Goal: Task Accomplishment & Management: Use online tool/utility

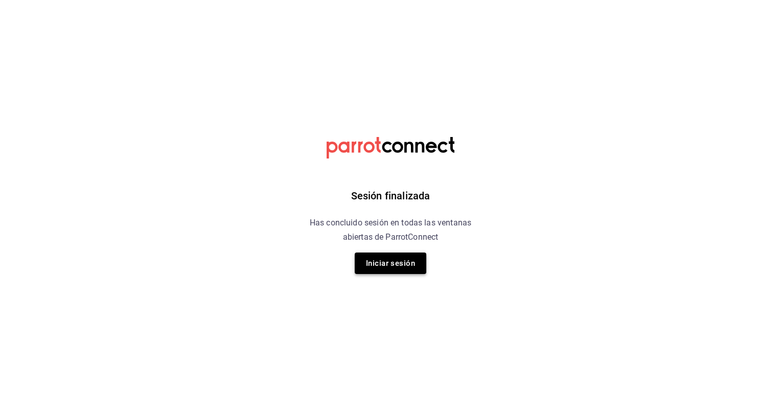
click at [399, 268] on button "Iniciar sesión" at bounding box center [391, 262] width 72 height 21
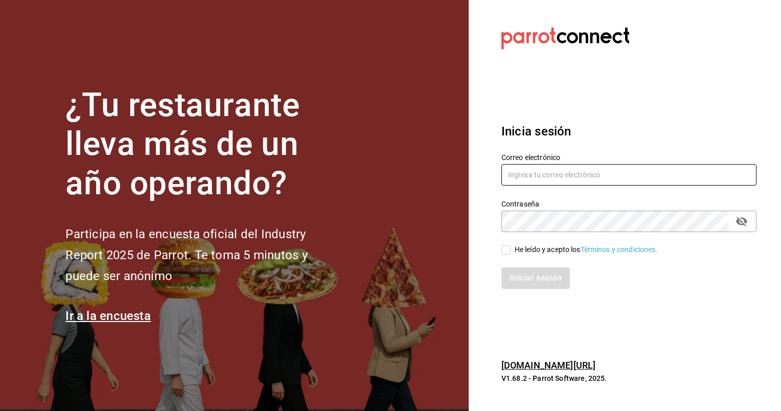
type input "animal.masaryk@grupocosteno.com"
click at [508, 247] on input "He leído y acepto los Términos y condiciones." at bounding box center [505, 249] width 9 height 9
checkbox input "true"
click at [537, 277] on button "Iniciar sesión" at bounding box center [535, 277] width 69 height 21
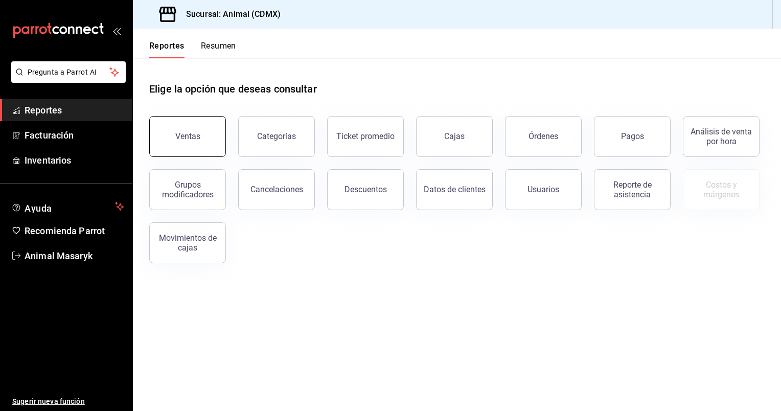
click at [203, 146] on button "Ventas" at bounding box center [187, 136] width 77 height 41
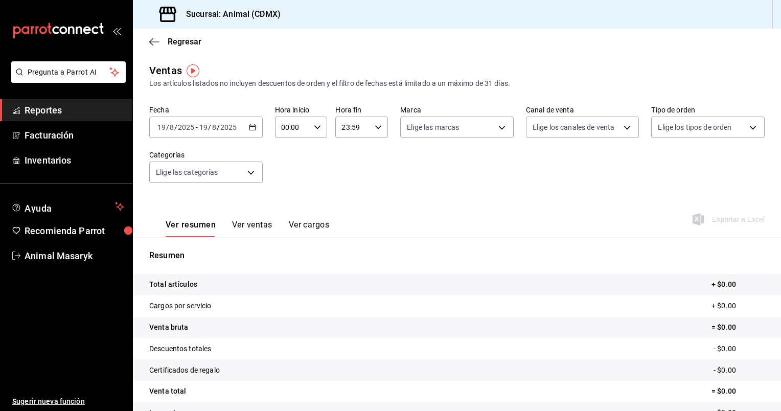
click at [253, 126] on icon "button" at bounding box center [252, 127] width 7 height 7
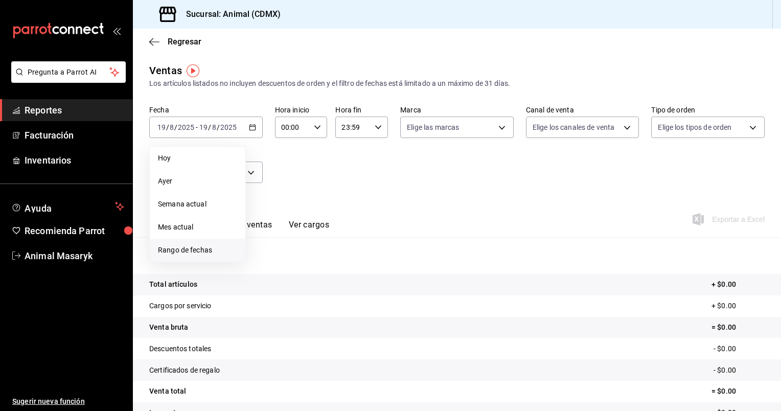
click at [198, 245] on span "Rango de fechas" at bounding box center [197, 250] width 79 height 11
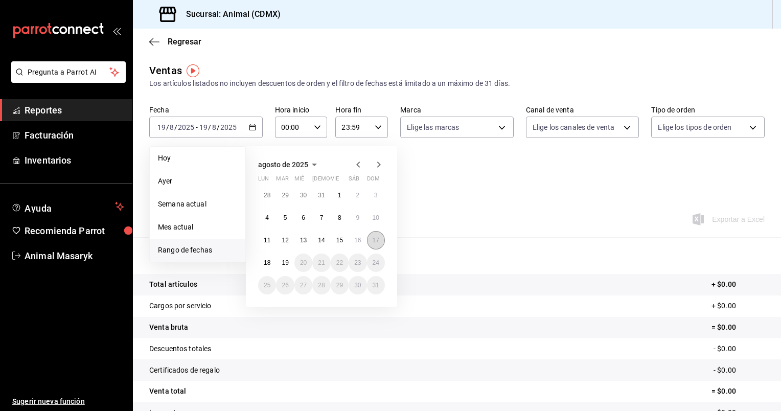
click at [375, 237] on abbr "17" at bounding box center [375, 240] width 7 height 7
click at [263, 264] on button "18" at bounding box center [267, 262] width 18 height 18
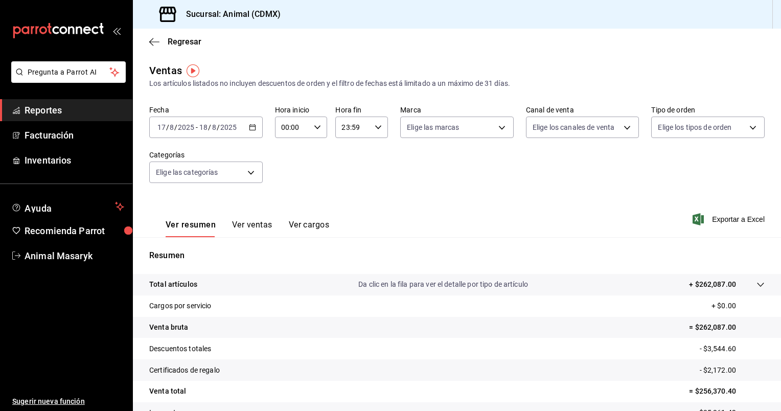
click at [315, 126] on icon "button" at bounding box center [317, 127] width 7 height 7
click at [290, 153] on button "05" at bounding box center [286, 157] width 22 height 20
type input "05:00"
click at [373, 125] on div at bounding box center [390, 205] width 781 height 411
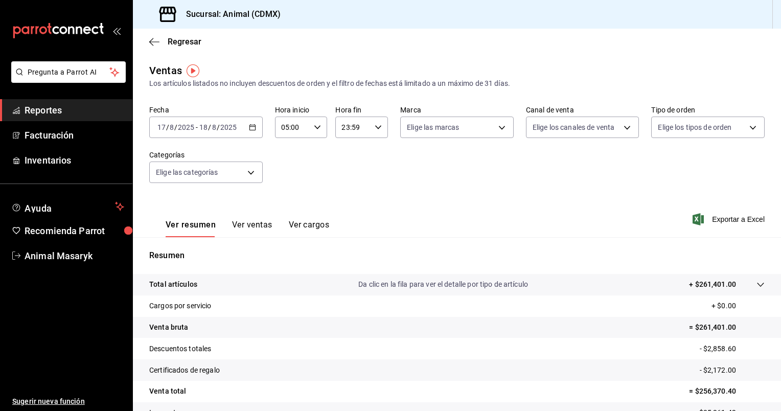
click at [374, 125] on icon "button" at bounding box center [377, 127] width 7 height 7
click at [343, 197] on button "05" at bounding box center [346, 202] width 22 height 20
click at [373, 150] on span "00" at bounding box center [372, 153] width 10 height 8
type input "05:00"
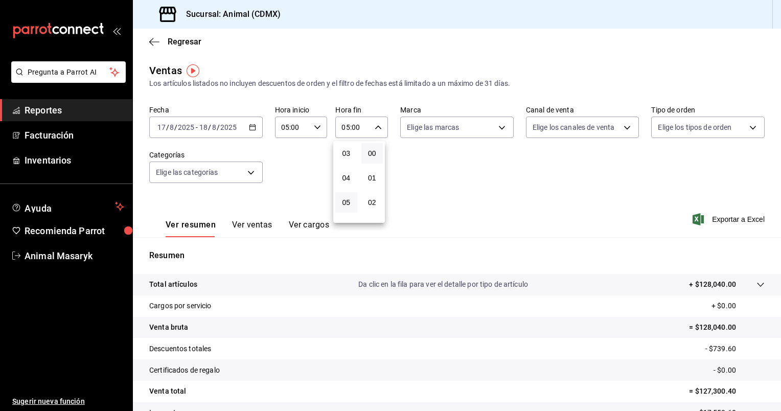
click at [449, 133] on div at bounding box center [390, 205] width 781 height 411
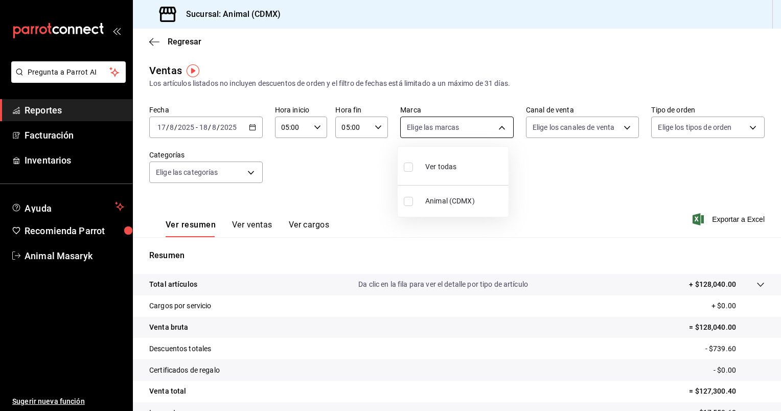
click at [499, 133] on body "Pregunta a Parrot AI Reportes Facturación Inventarios Ayuda Recomienda Parrot A…" at bounding box center [390, 205] width 781 height 411
click at [478, 163] on li "Ver todas" at bounding box center [452, 166] width 111 height 30
type input "cb0f6aec-1481-4e37-861c-bab9b3a65b14"
checkbox input "true"
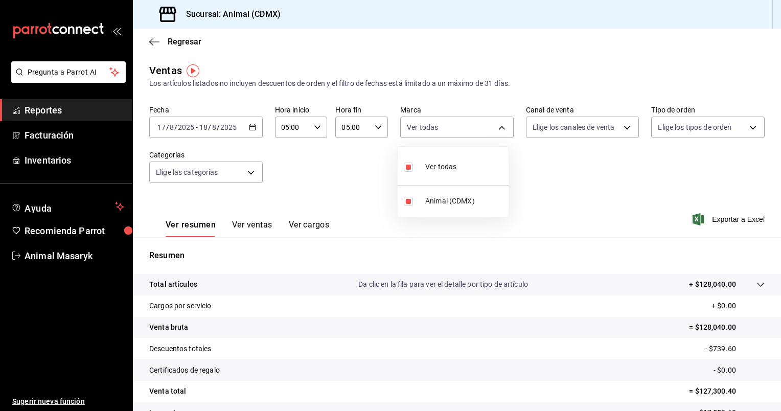
click at [614, 128] on div at bounding box center [390, 205] width 781 height 411
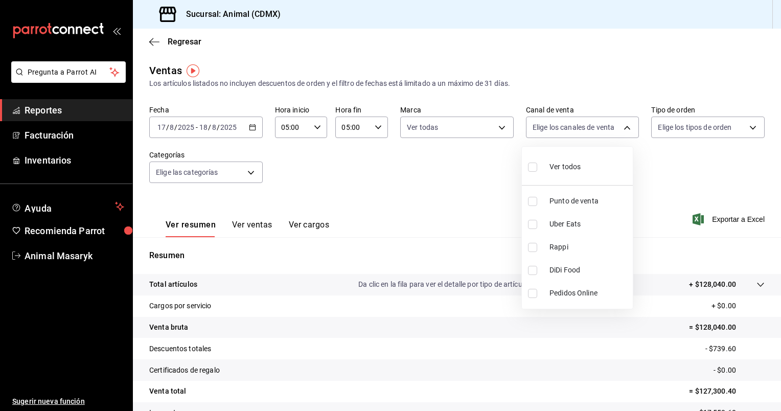
click at [614, 128] on body "Pregunta a Parrot AI Reportes Facturación Inventarios Ayuda Recomienda Parrot A…" at bounding box center [390, 205] width 781 height 411
click at [583, 162] on li "Ver todos" at bounding box center [577, 166] width 111 height 30
type input "PARROT,UBER_EATS,RAPPI,DIDI_FOOD,ONLINE"
checkbox input "true"
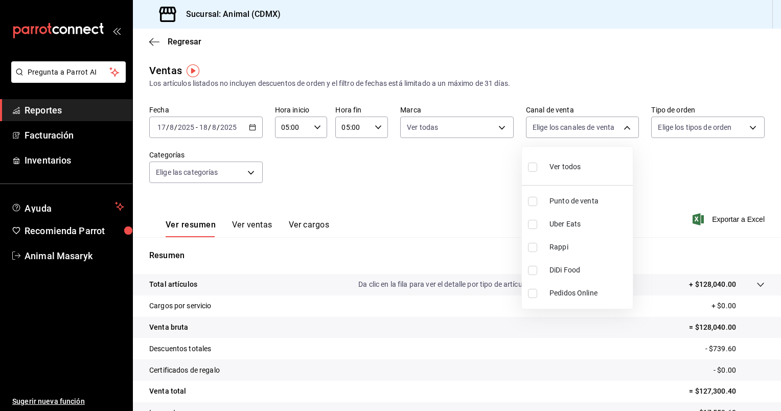
checkbox input "true"
click at [730, 123] on div at bounding box center [390, 205] width 781 height 411
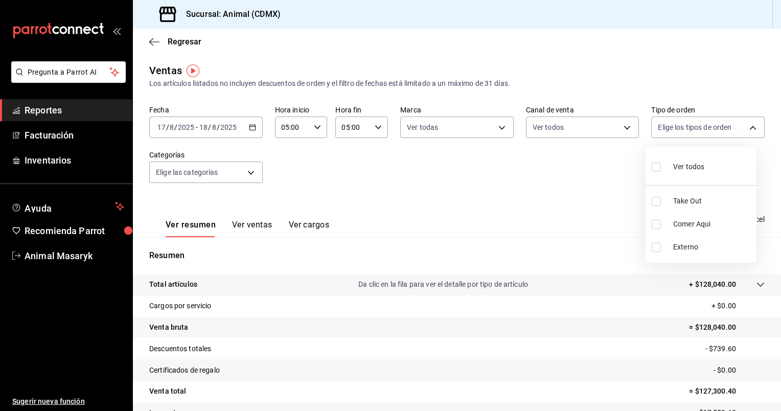
click at [730, 123] on body "Pregunta a Parrot AI Reportes Facturación Inventarios Ayuda Recomienda Parrot A…" at bounding box center [390, 205] width 781 height 411
click at [700, 162] on span "Ver todos" at bounding box center [688, 166] width 31 height 11
type input "ad44a823-99d3-4372-a913-4cf57f2a9ac0,b8ee5ff1-85c8-4a81-aa51-555e6c8ba0c6,EXTER…"
checkbox input "true"
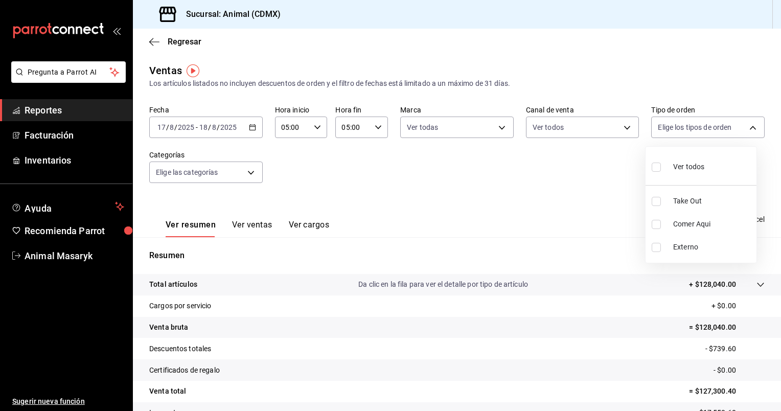
checkbox input "true"
click at [246, 175] on div at bounding box center [390, 205] width 781 height 411
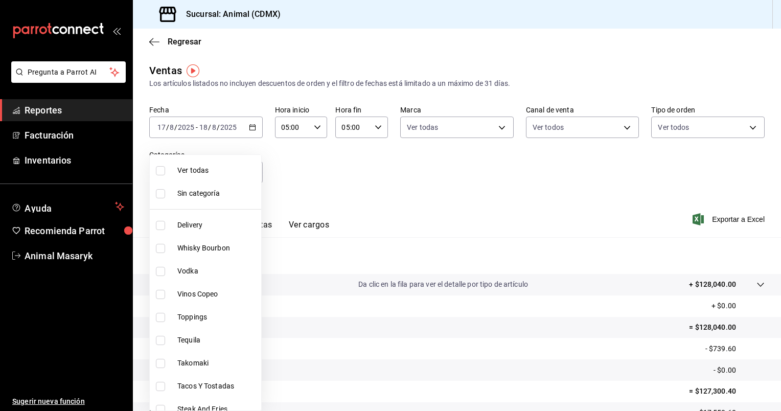
click at [246, 175] on body "Pregunta a Parrot AI Reportes Facturación Inventarios Ayuda Recomienda Parrot A…" at bounding box center [390, 205] width 781 height 411
click at [211, 169] on span "Ver todas" at bounding box center [217, 170] width 80 height 11
type input "281688af-6220-48ae-86b9-ca5e6f63eb3e,2ffeebaa-176c-4024-95f8-553ffecca8da,37769…"
checkbox input "true"
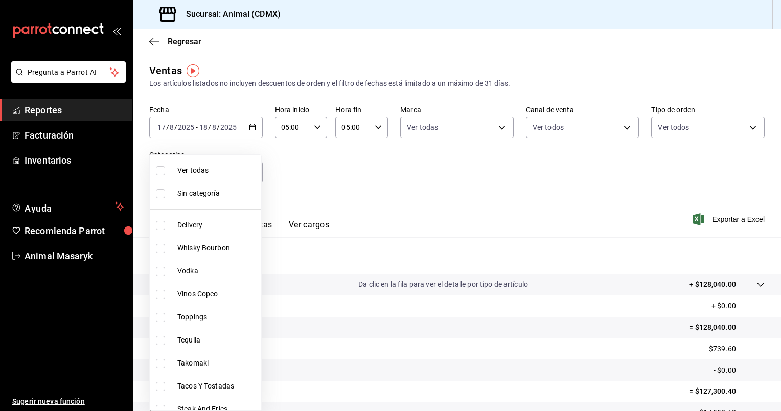
checkbox input "true"
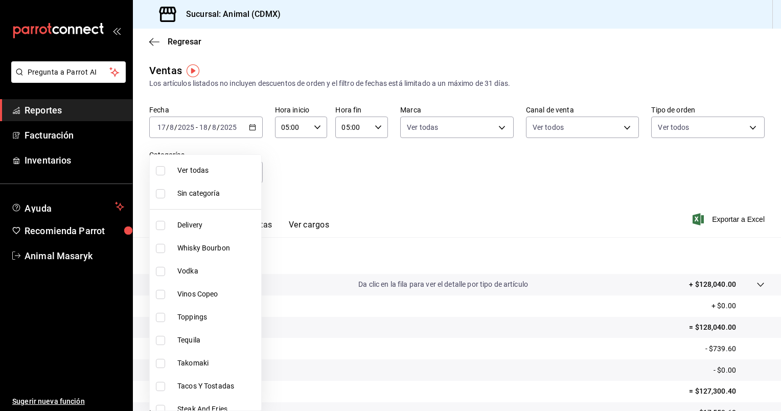
checkbox input "true"
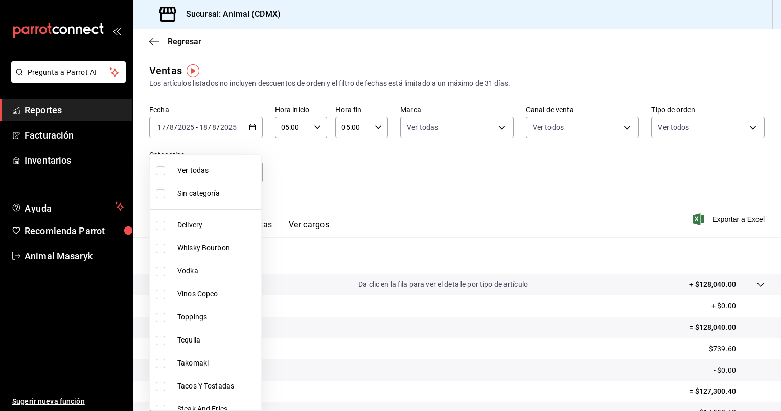
checkbox input "true"
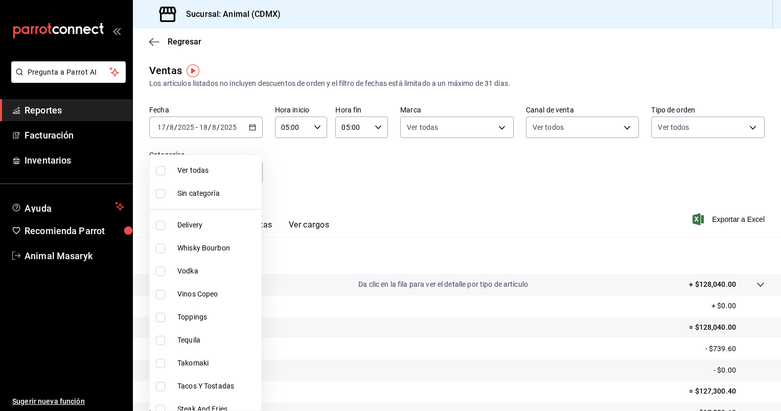
checkbox input "true"
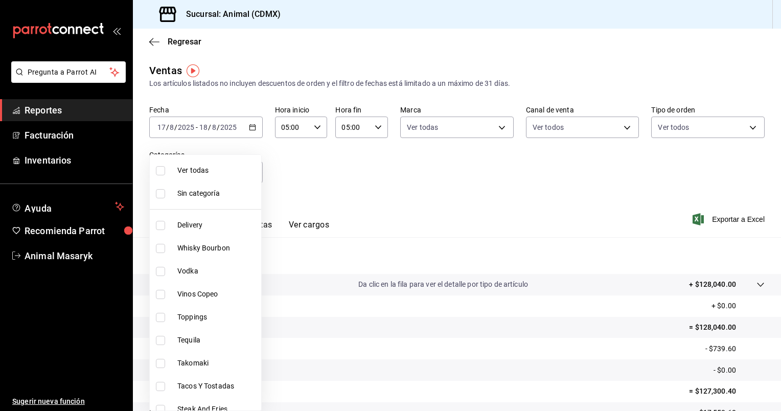
checkbox input "true"
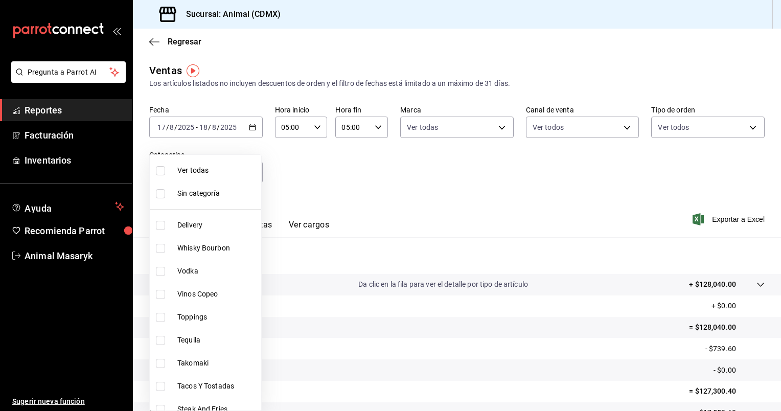
checkbox input "true"
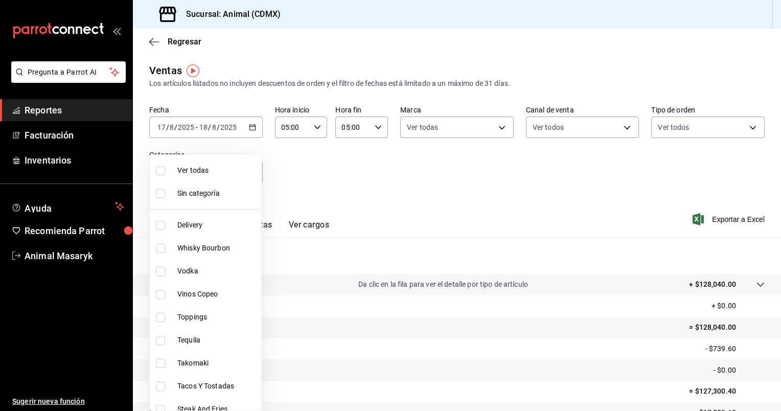
checkbox input "true"
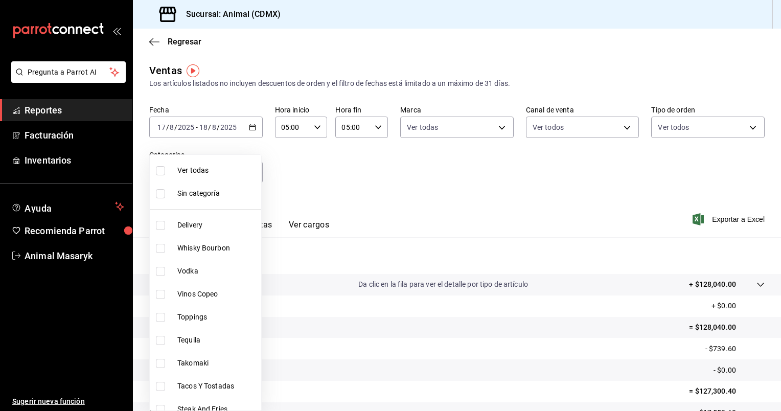
checkbox input "true"
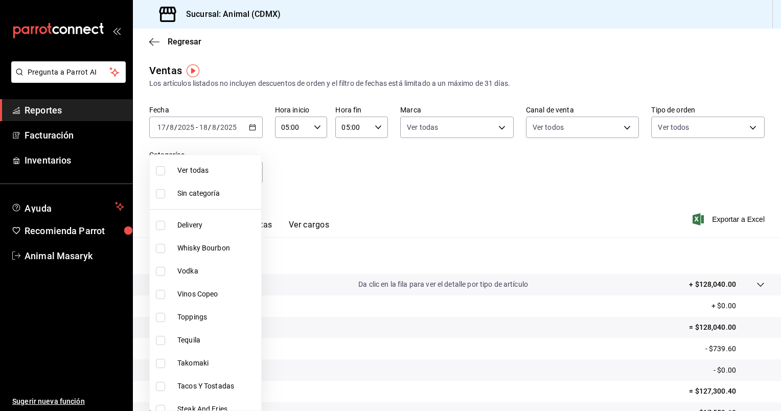
checkbox input "true"
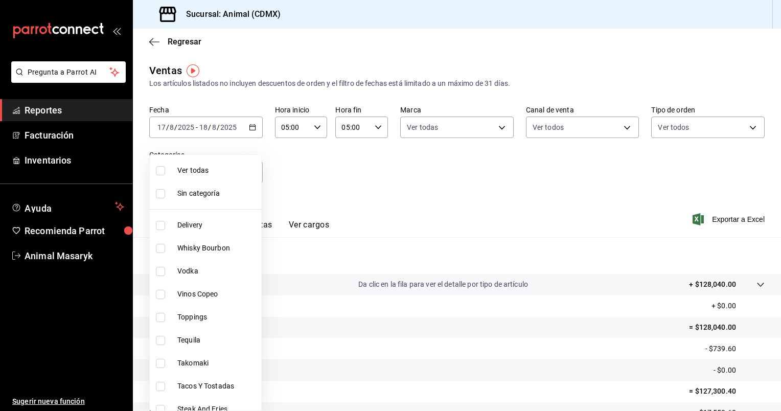
checkbox input "true"
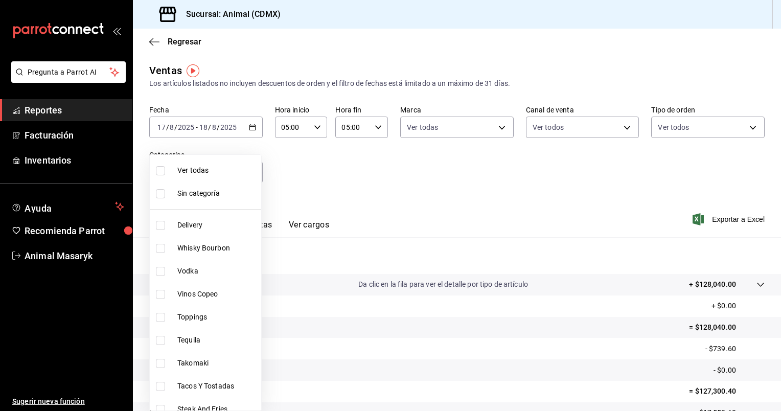
checkbox input "true"
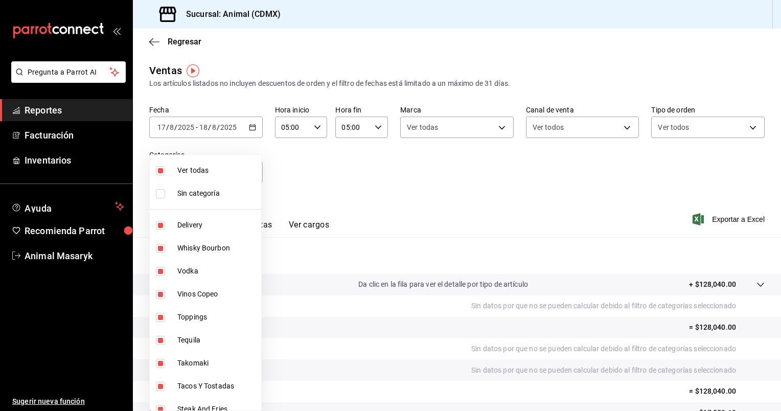
click at [713, 217] on div at bounding box center [390, 205] width 781 height 411
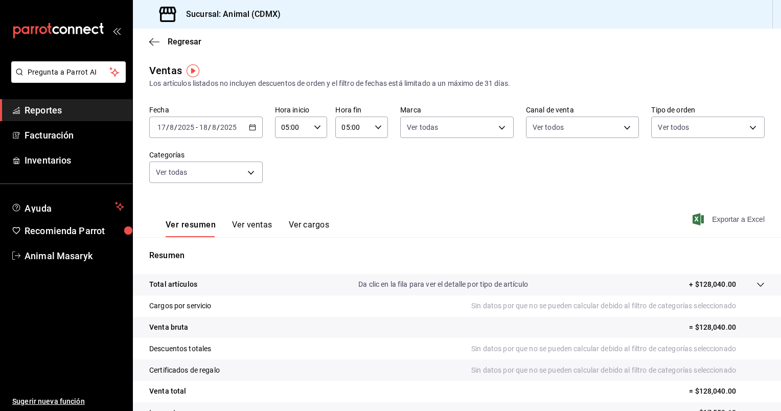
click at [732, 218] on span "Exportar a Excel" at bounding box center [729, 219] width 70 height 12
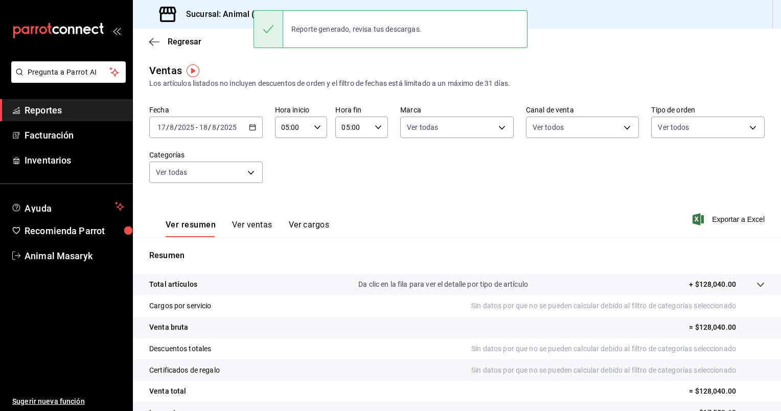
click at [252, 121] on div "[DATE] [DATE] - [DATE] [DATE]" at bounding box center [205, 126] width 113 height 21
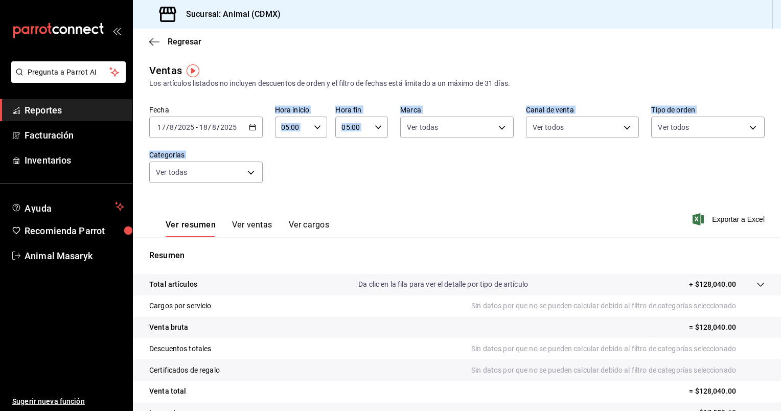
drag, startPoint x: 252, startPoint y: 121, endPoint x: 374, endPoint y: 254, distance: 180.4
